Goal: Use online tool/utility: Utilize a website feature to perform a specific function

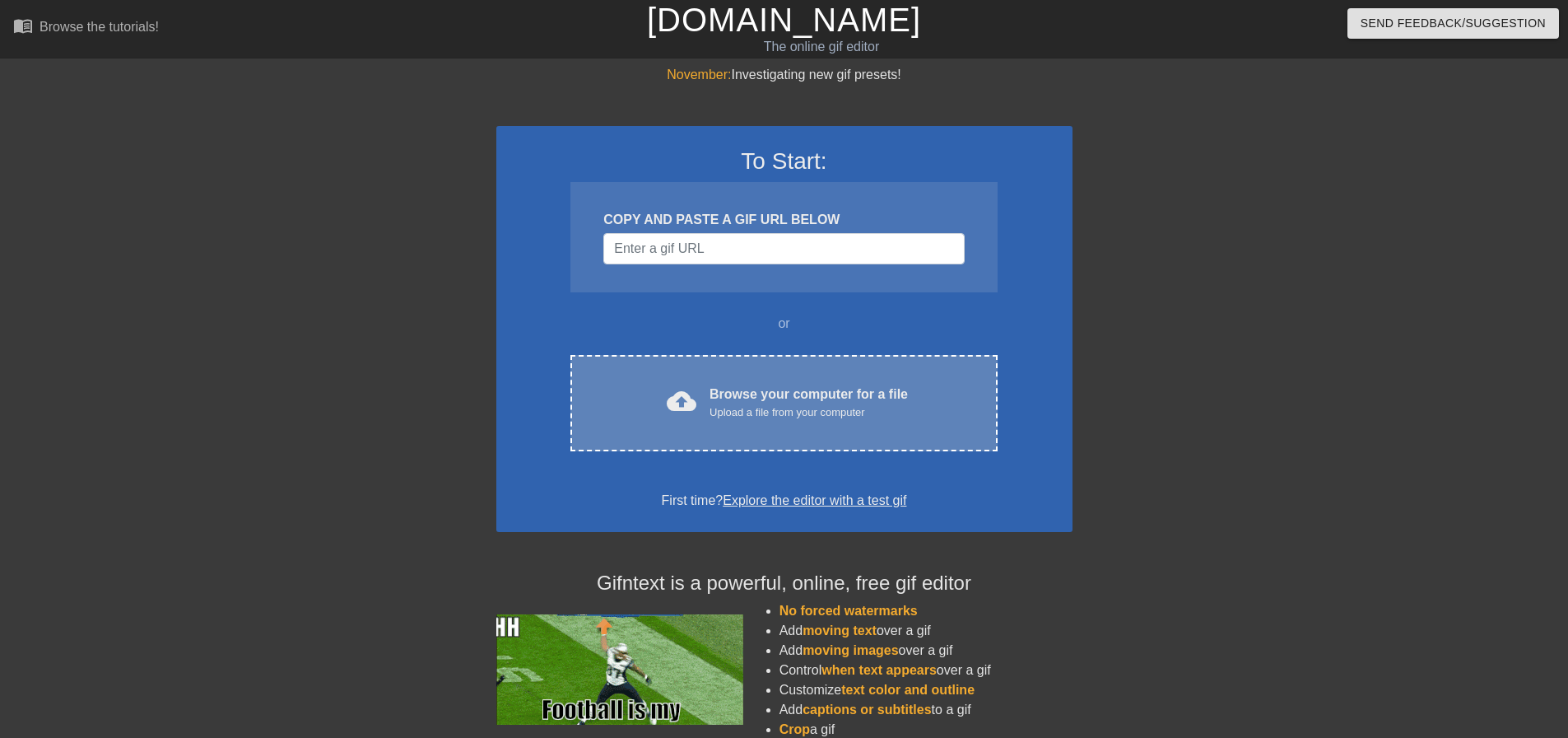
click at [760, 412] on div "Upload a file from your computer" at bounding box center [808, 412] width 199 height 16
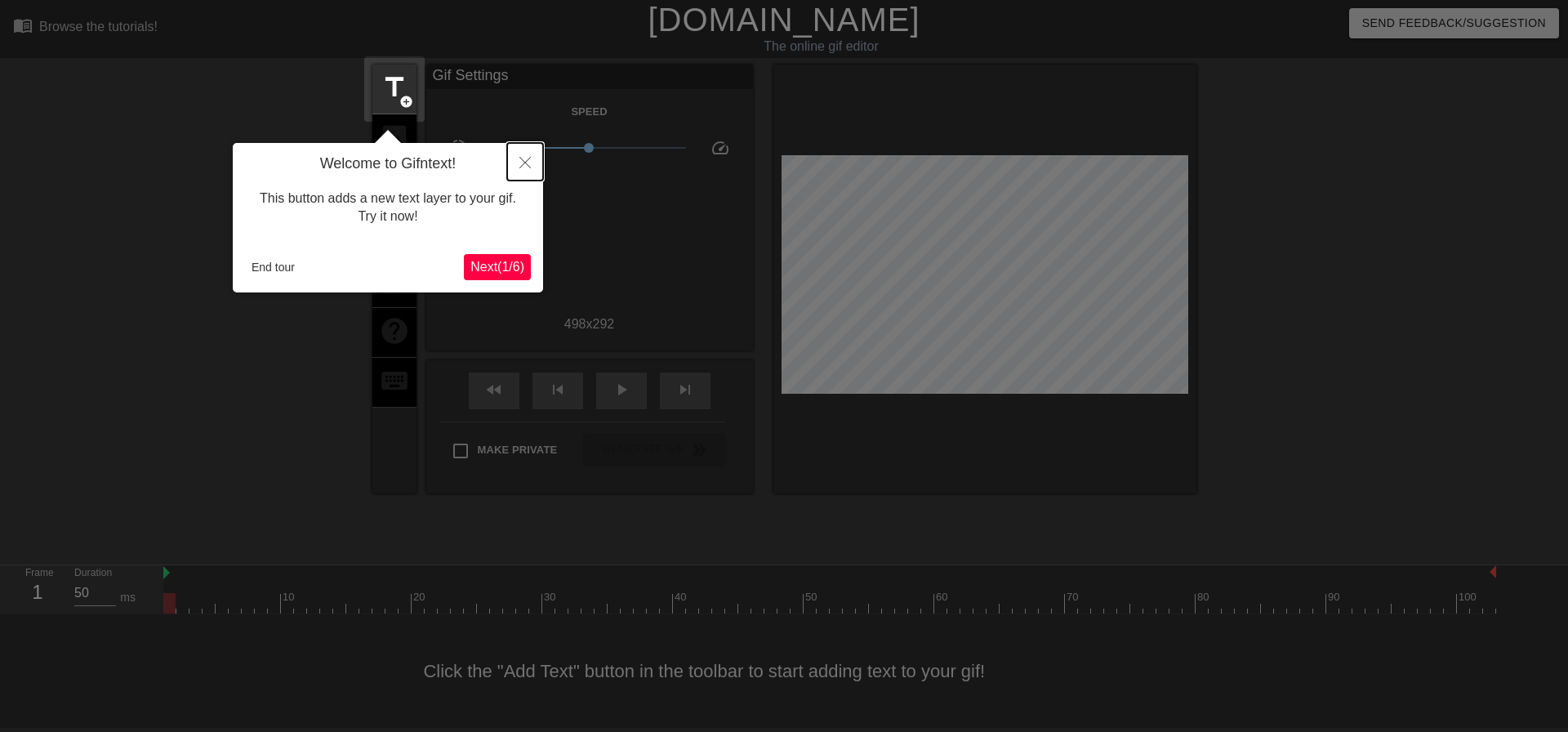
click at [528, 167] on icon "Close" at bounding box center [525, 163] width 12 height 12
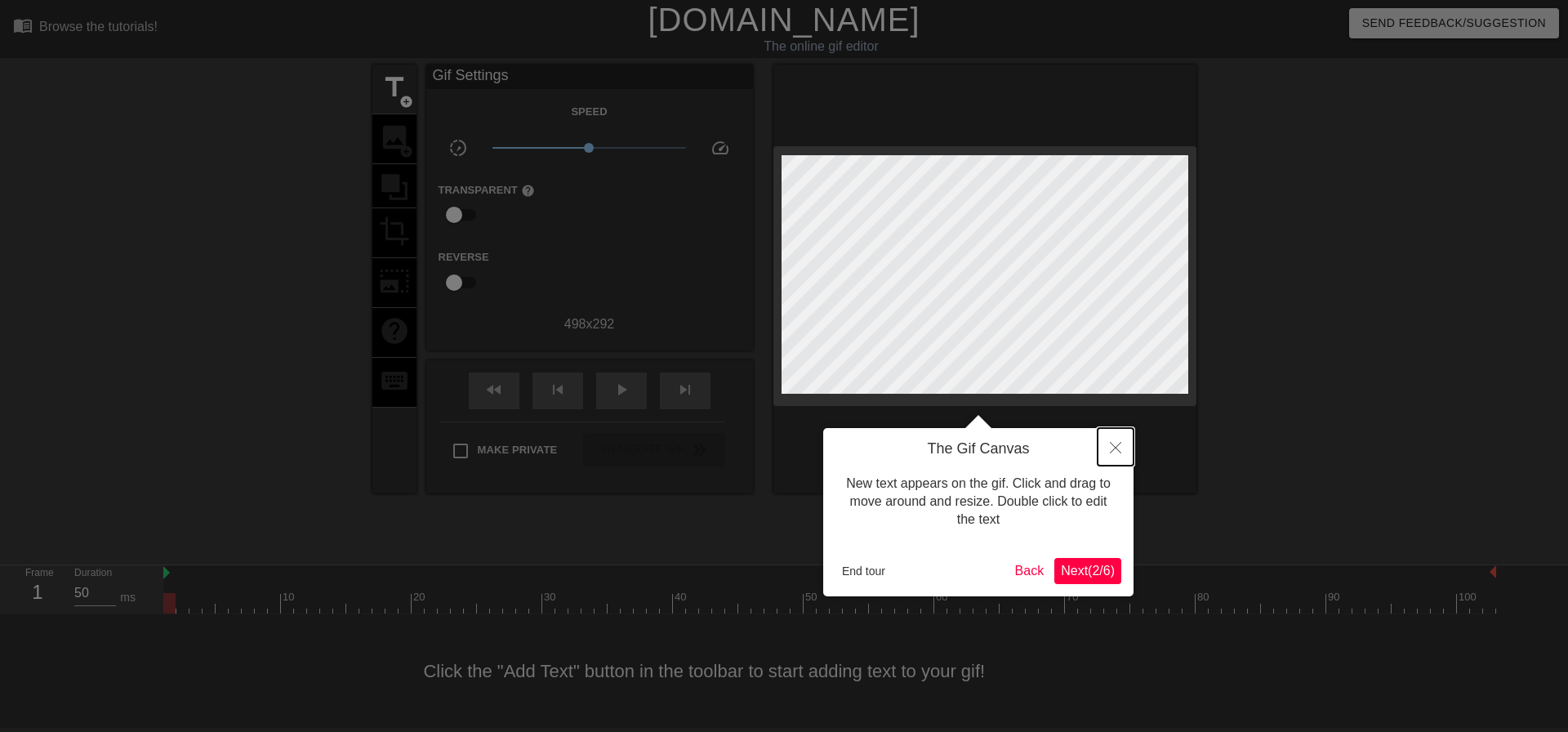
click at [1118, 447] on icon "Close" at bounding box center [1116, 447] width 12 height 12
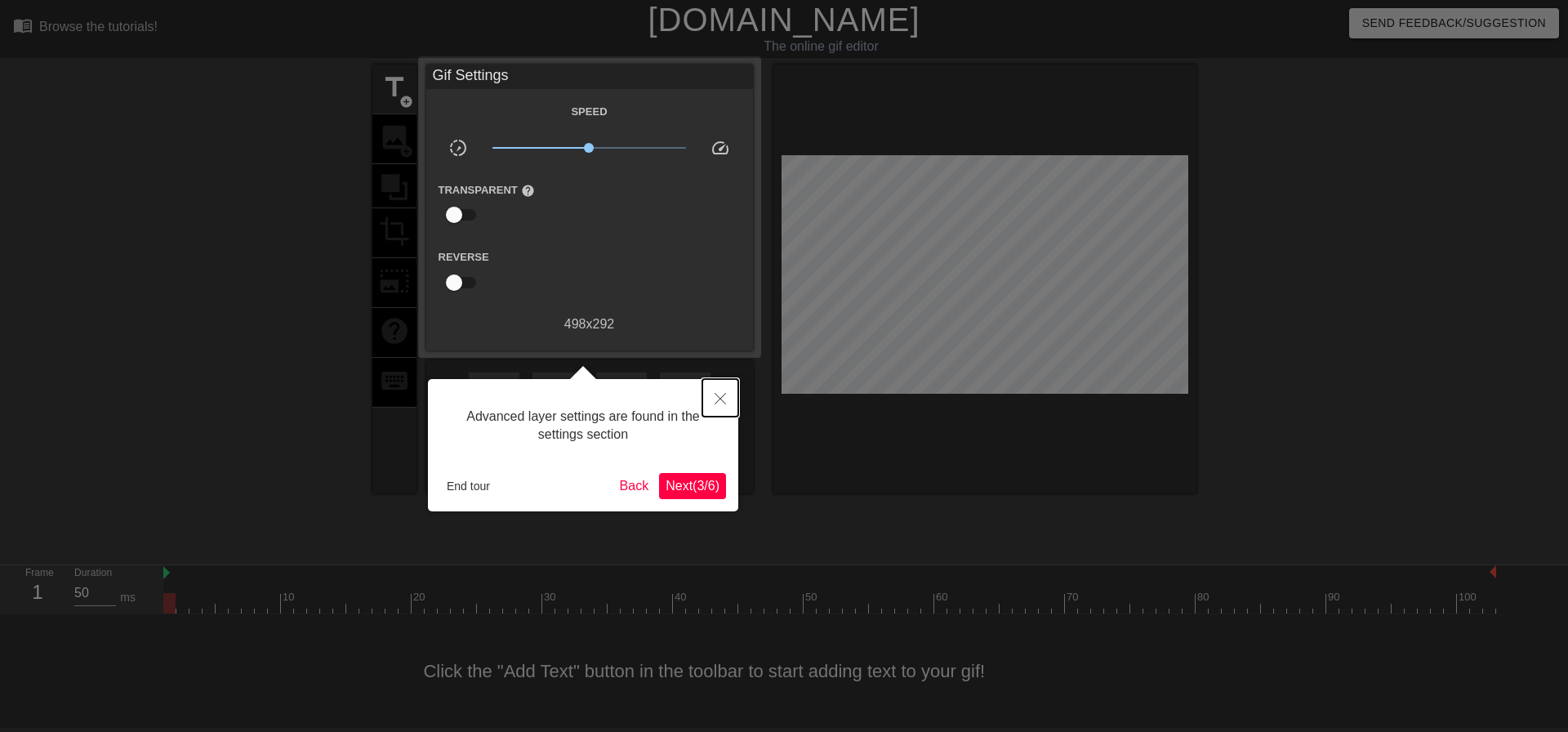
click at [720, 405] on button "Close" at bounding box center [720, 397] width 36 height 37
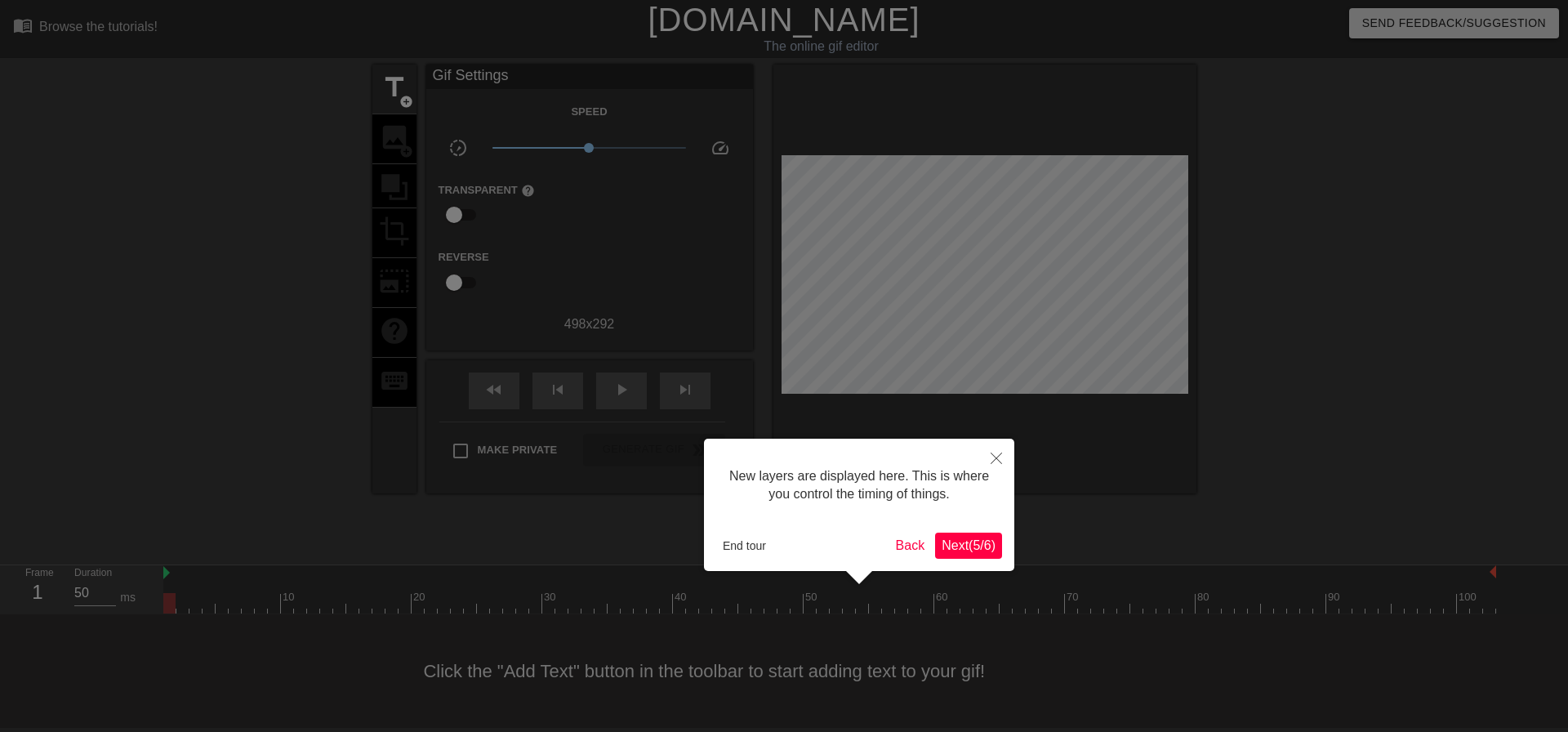
scroll to position [14, 0]
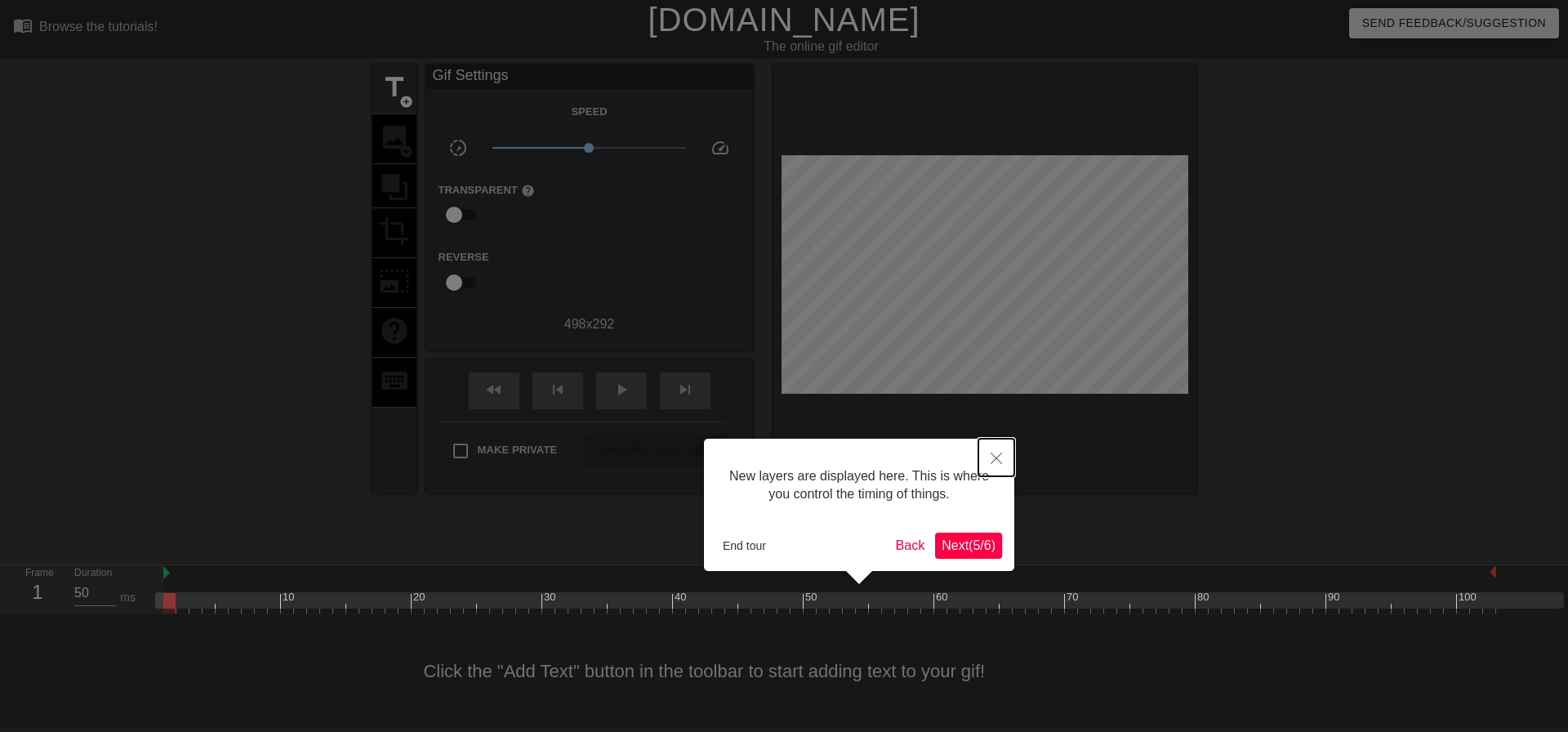
click at [990, 466] on button "Close" at bounding box center [997, 457] width 36 height 37
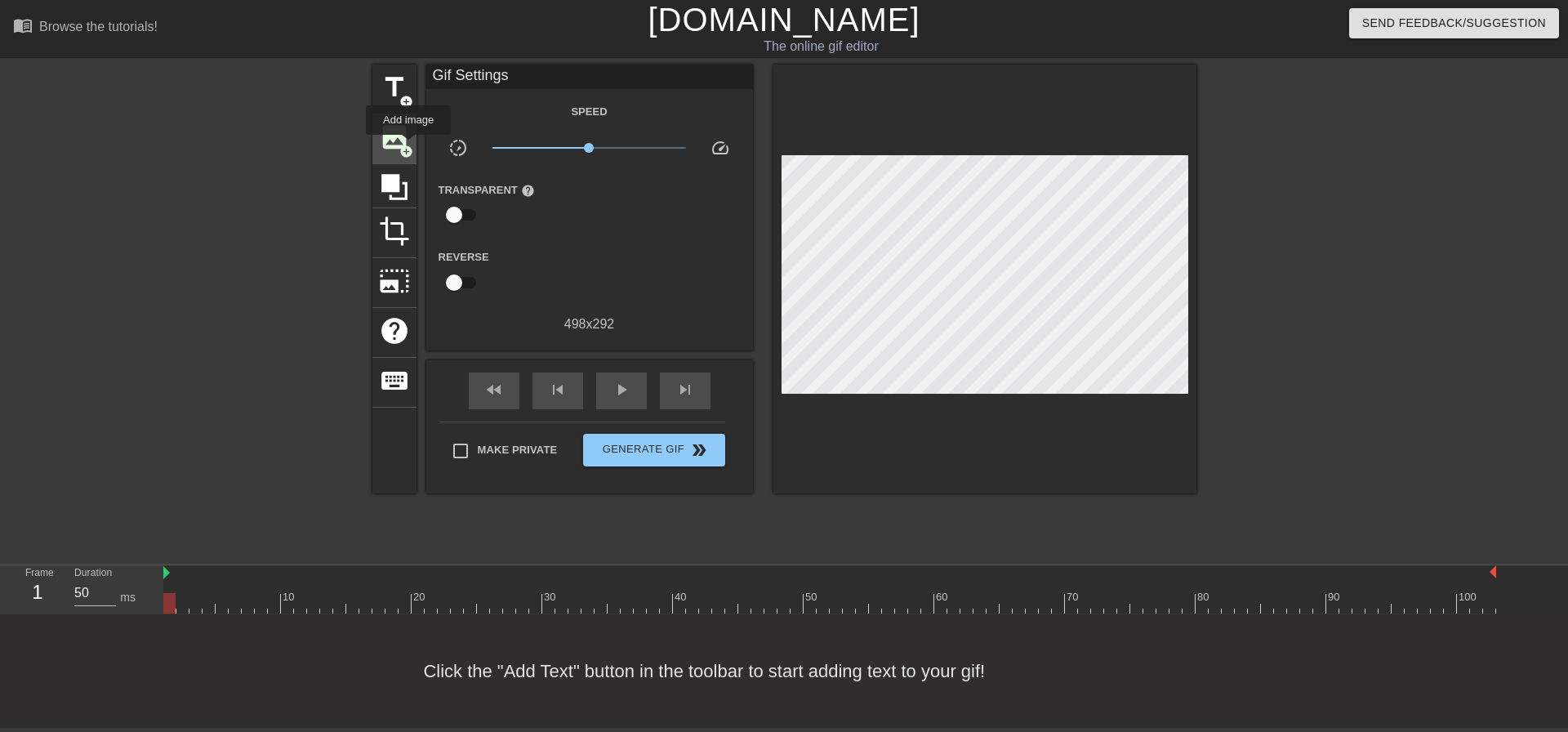
click at [409, 146] on span "add_circle" at bounding box center [406, 151] width 14 height 14
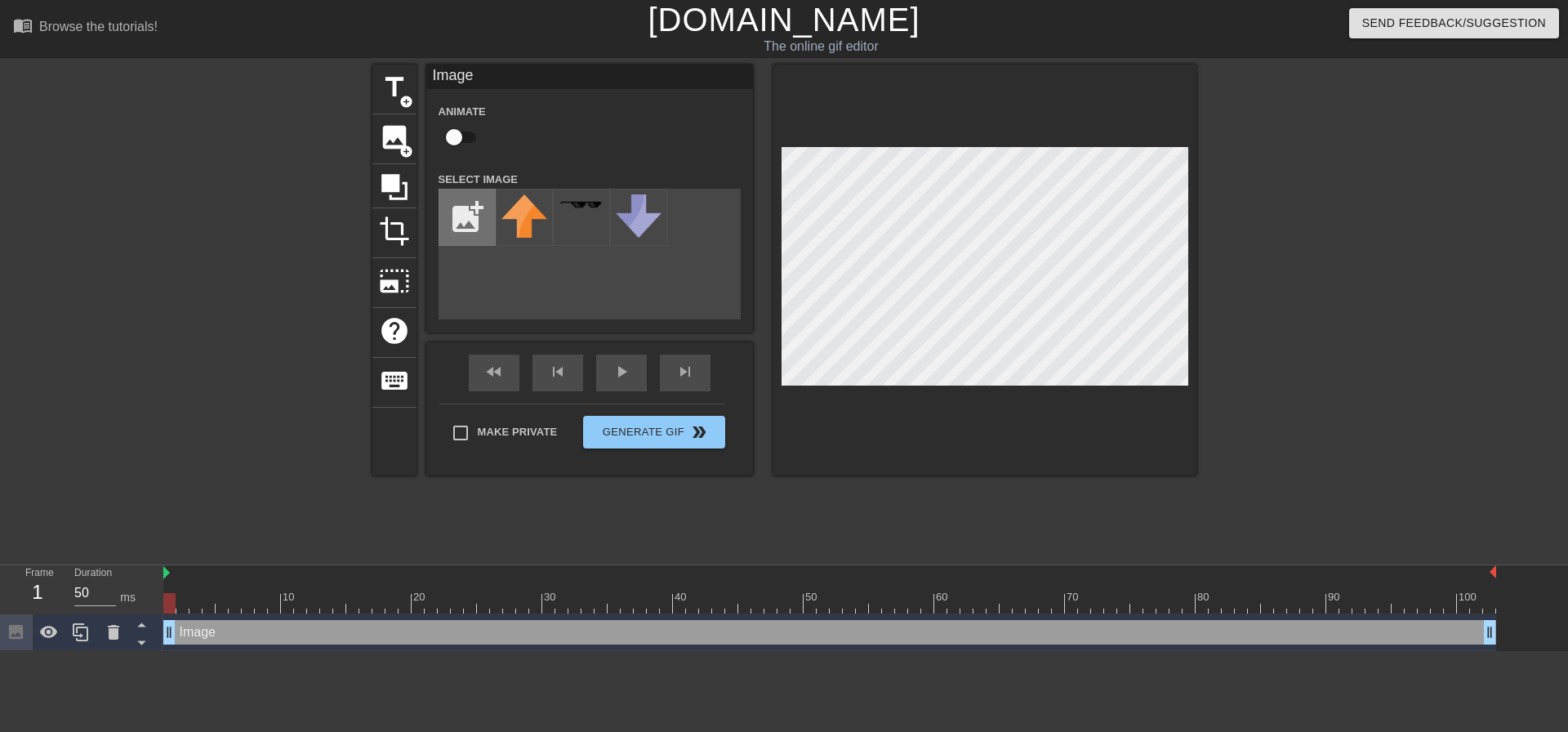
click at [463, 210] on input "file" at bounding box center [467, 217] width 55 height 55
type input "C:\fakepath\adf.jpg"
click at [549, 213] on div at bounding box center [524, 217] width 57 height 57
click at [303, 293] on div at bounding box center [231, 310] width 245 height 490
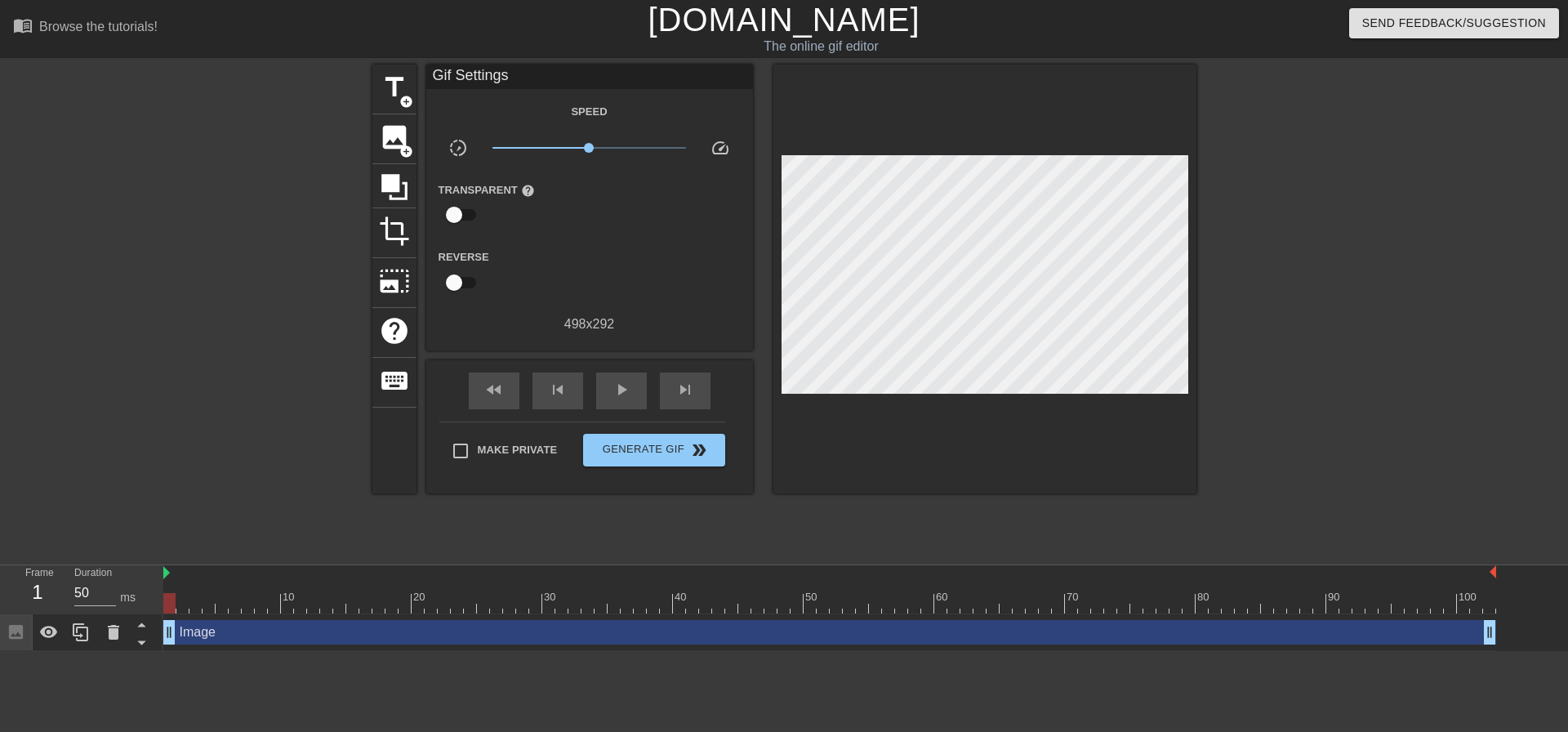
drag, startPoint x: 177, startPoint y: 628, endPoint x: 226, endPoint y: 632, distance: 49.2
click at [226, 632] on div "Image drag_handle drag_handle" at bounding box center [829, 631] width 1333 height 25
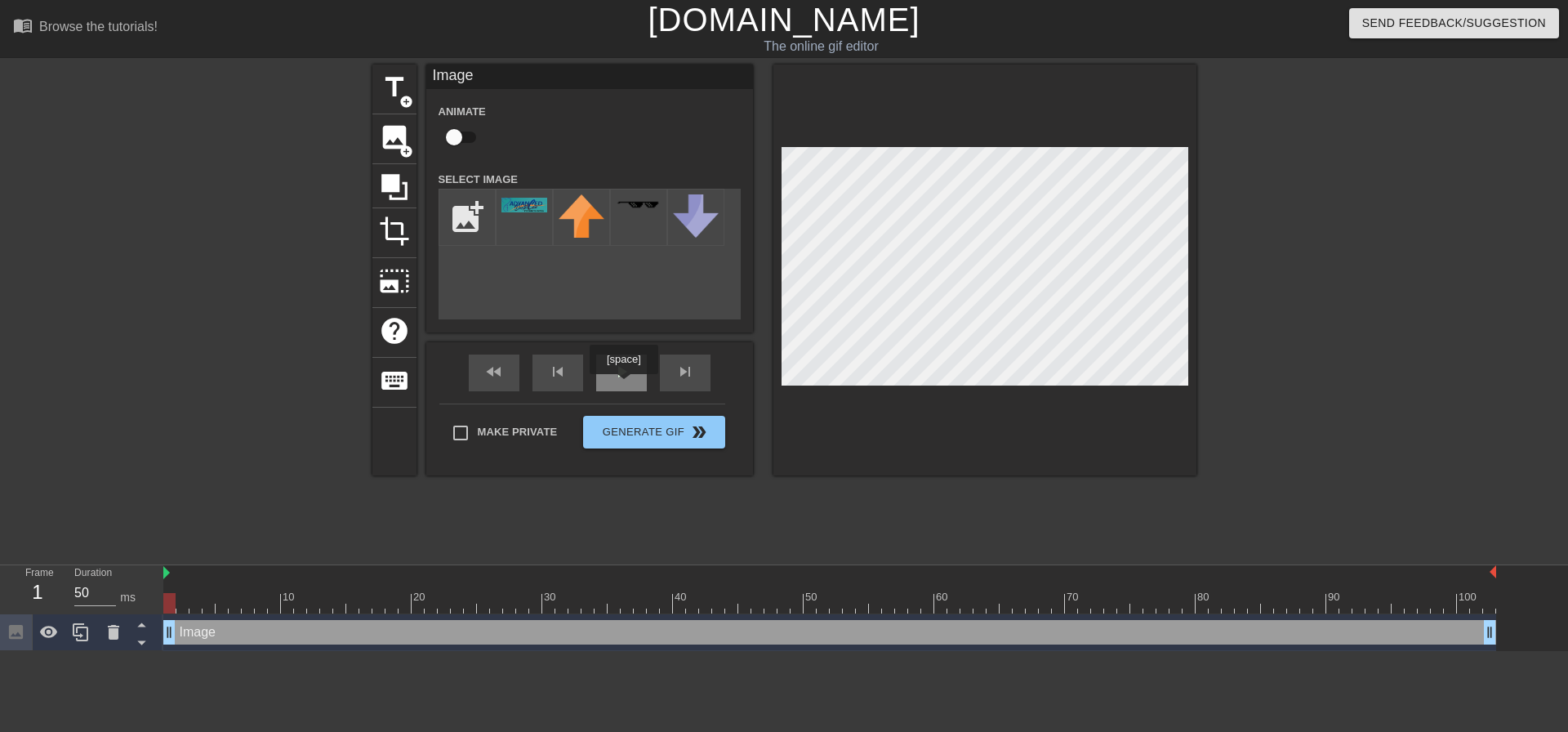
click at [623, 385] on div "play_arrow" at bounding box center [621, 372] width 51 height 36
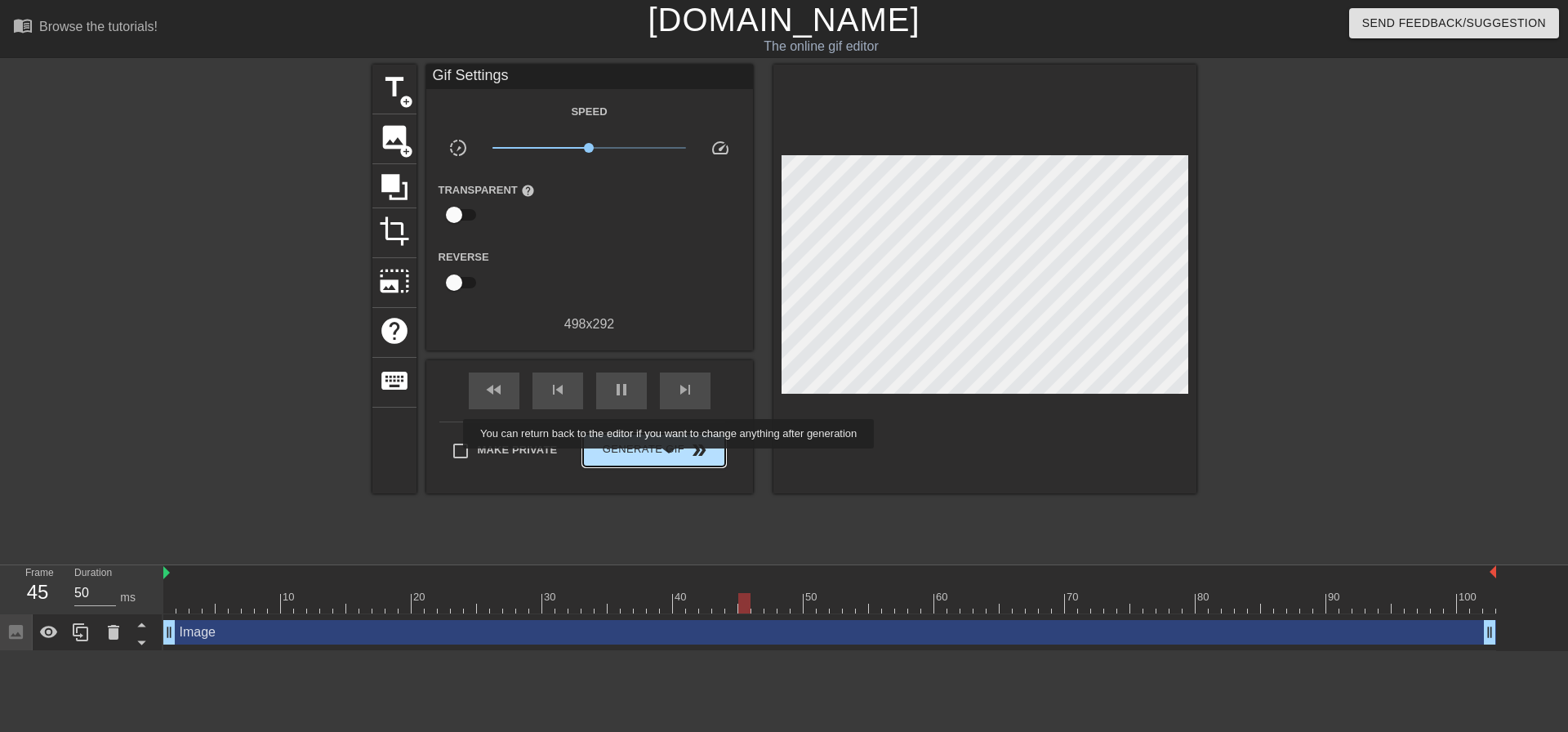
click at [670, 449] on span "Generate Gif double_arrow" at bounding box center [653, 450] width 128 height 20
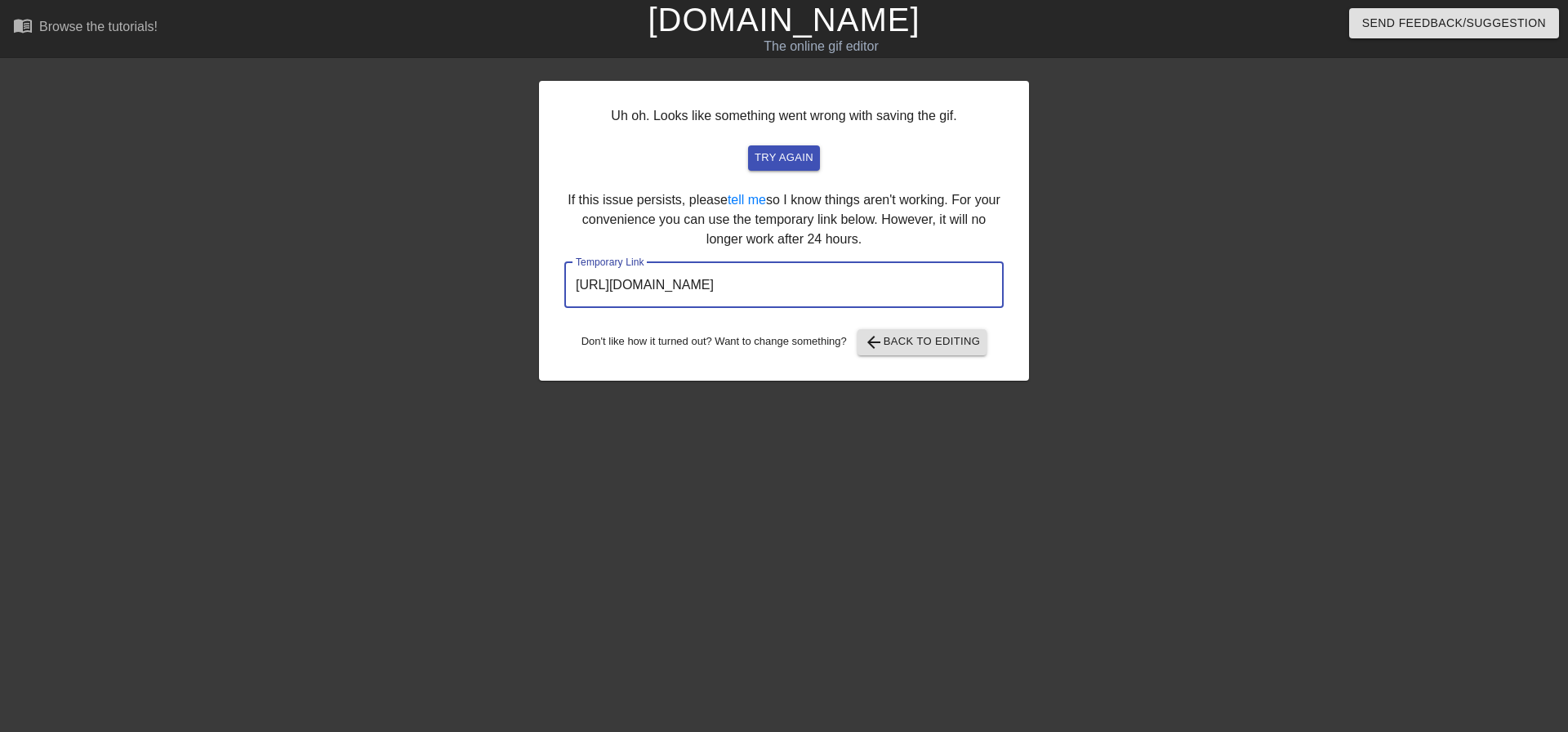
drag, startPoint x: 969, startPoint y: 282, endPoint x: 560, endPoint y: 235, distance: 411.7
click at [560, 235] on div "Uh oh. Looks like something went wrong with saving the gif. try again If this i…" at bounding box center [784, 231] width 491 height 300
